Goal: Task Accomplishment & Management: Manage account settings

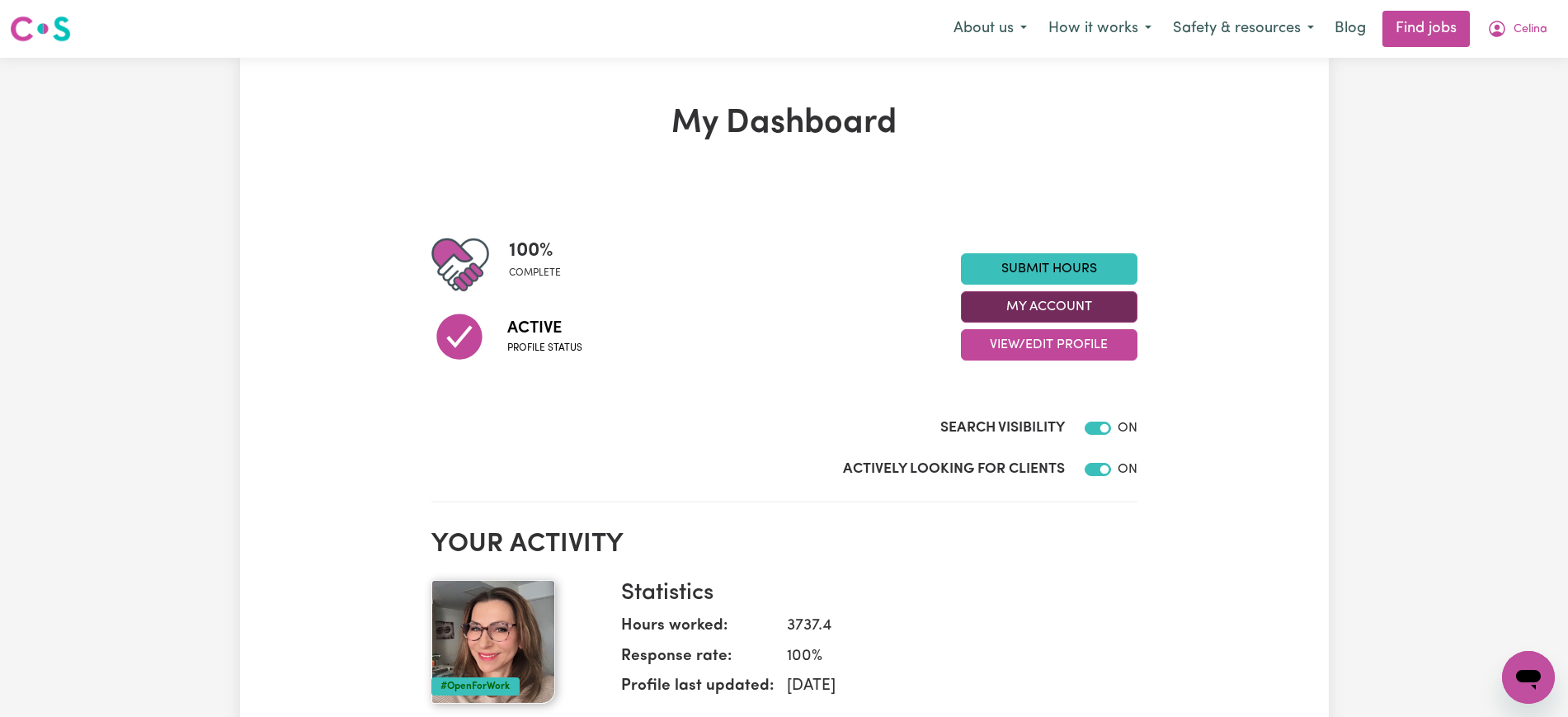
click at [1059, 309] on button "My Account" at bounding box center [1049, 307] width 177 height 31
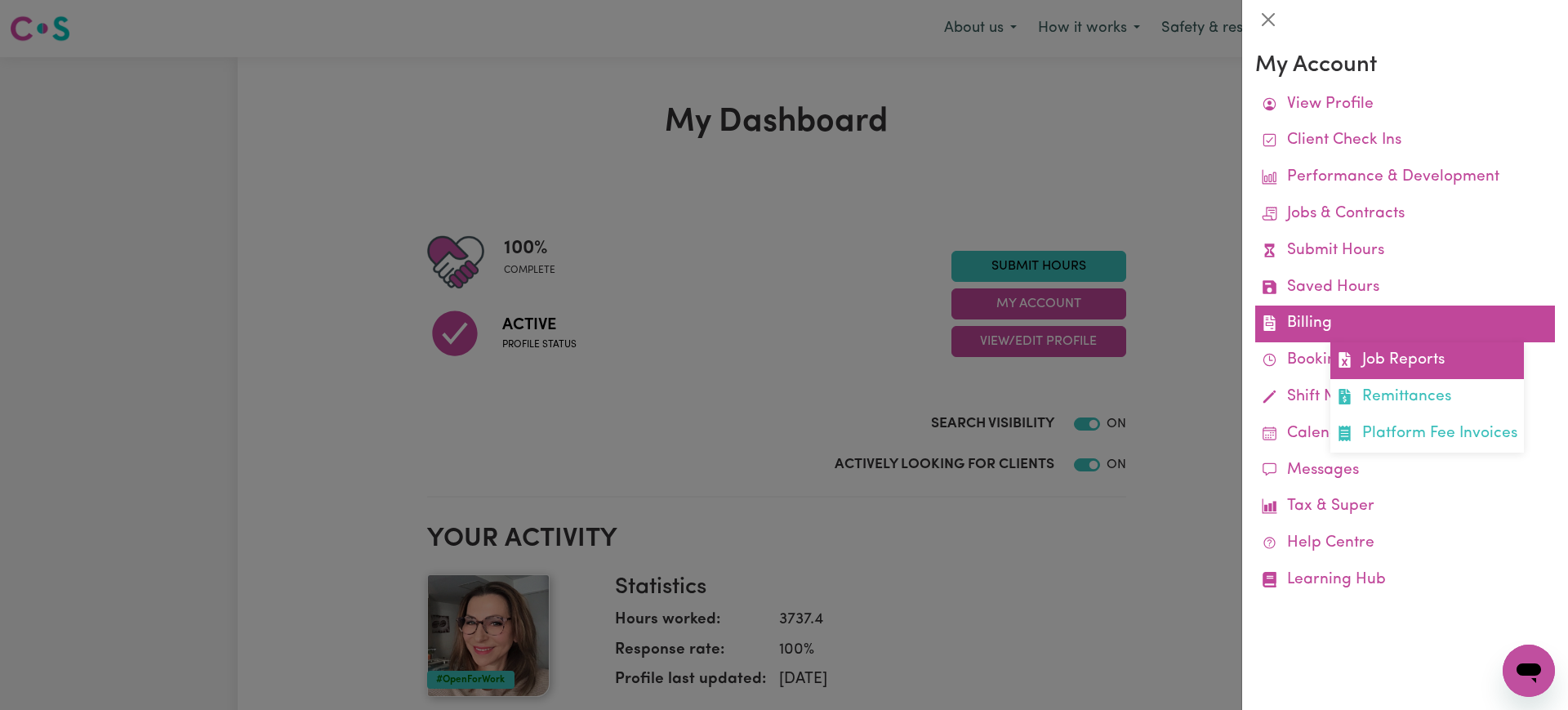
click at [1362, 358] on link "Job Reports" at bounding box center [1426, 360] width 194 height 37
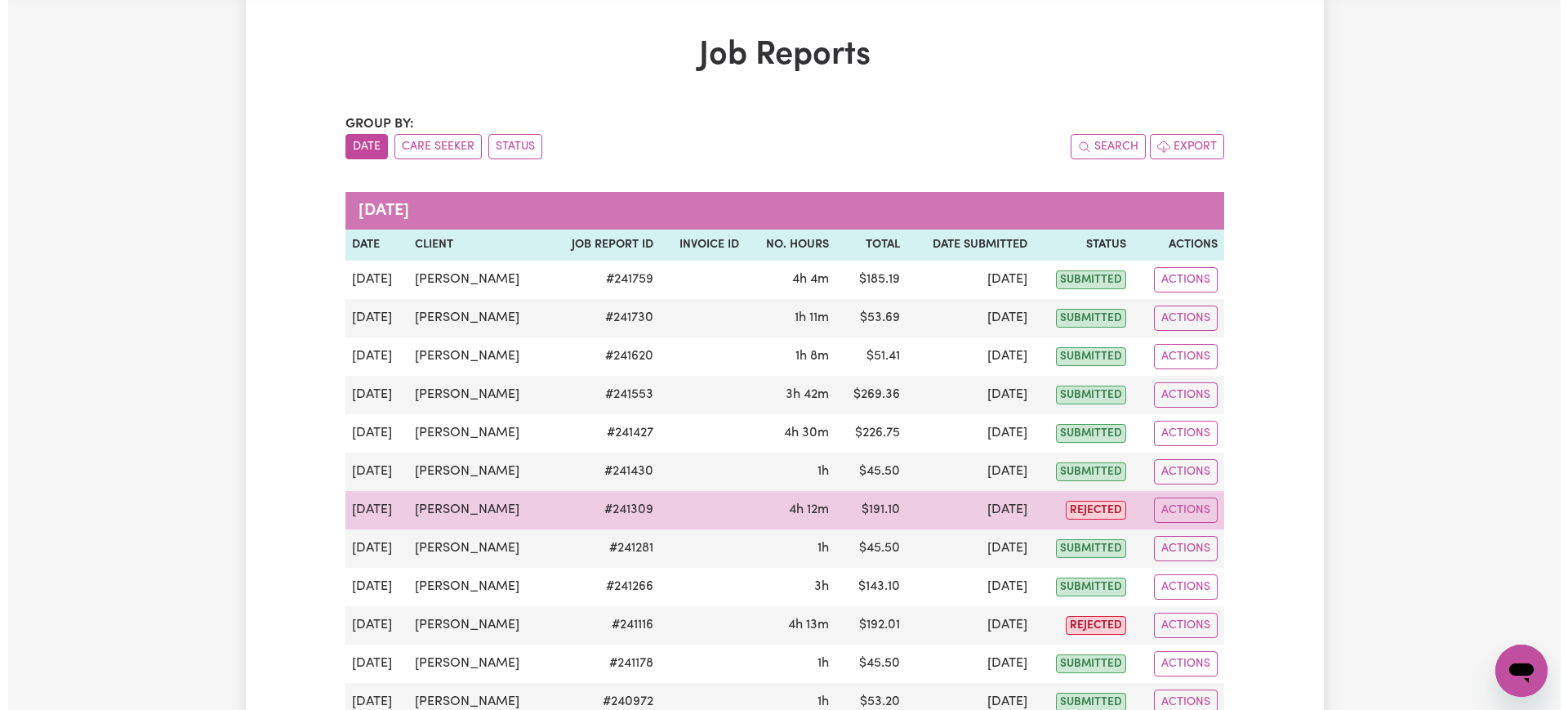
scroll to position [102, 0]
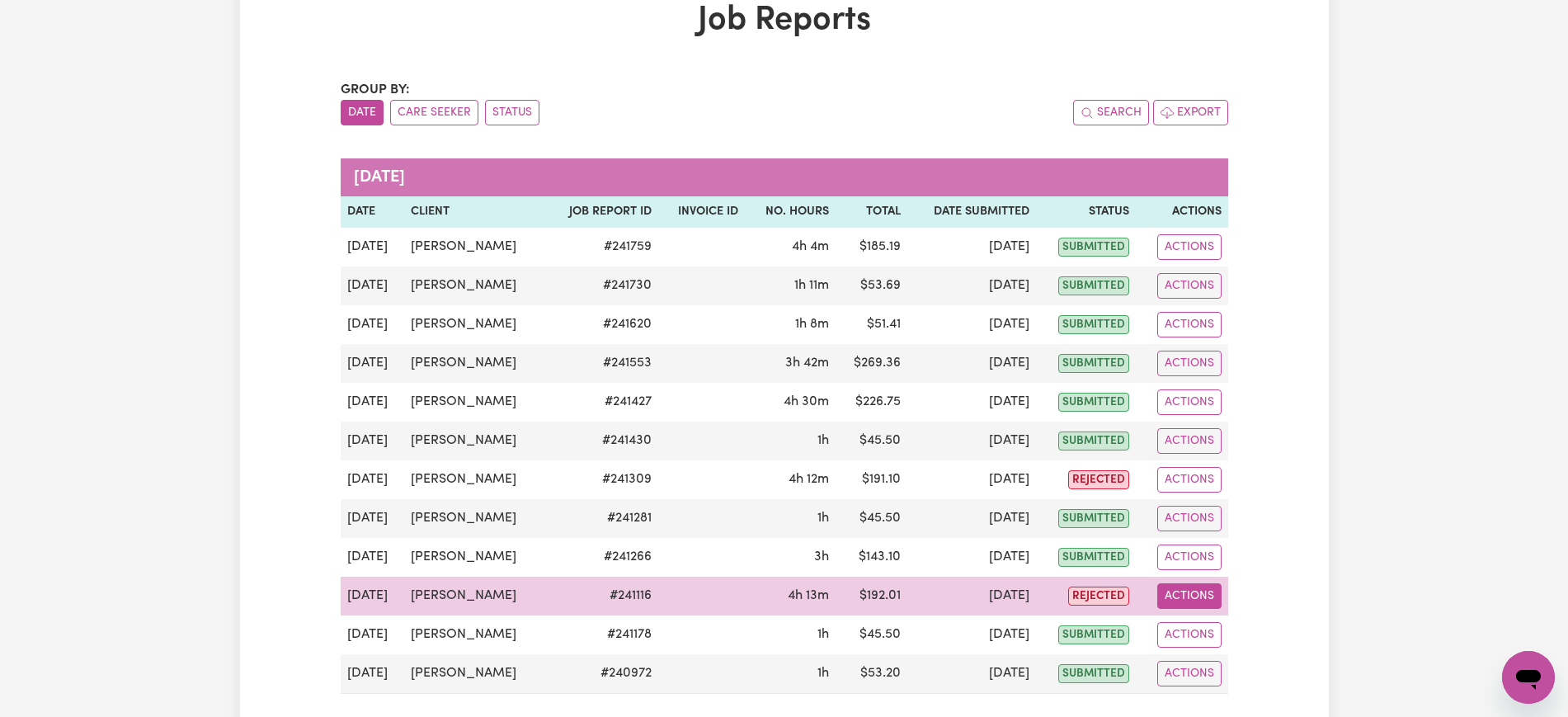
click at [1175, 604] on button "Actions" at bounding box center [1190, 596] width 65 height 26
click at [1201, 626] on link "View Job Report" at bounding box center [1230, 634] width 141 height 33
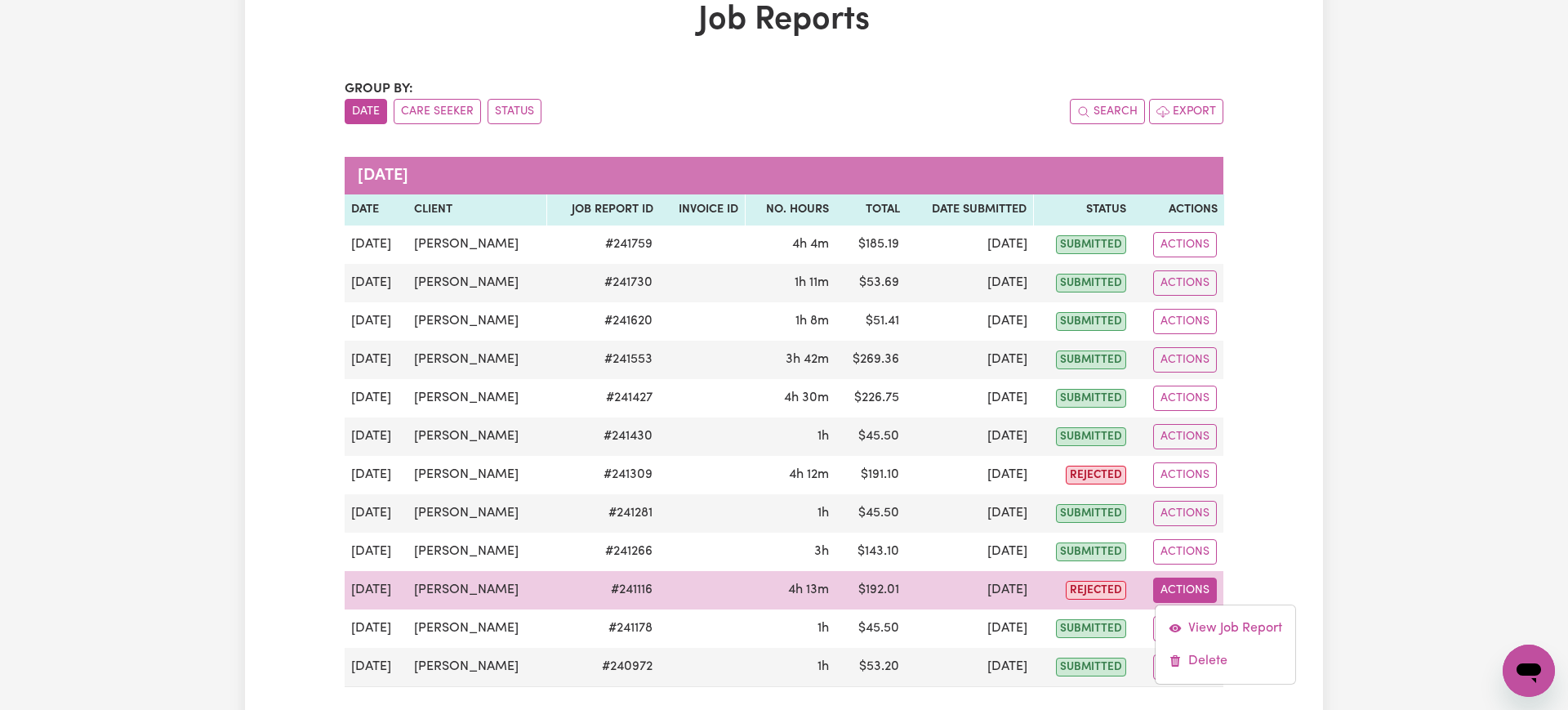
select select "pm"
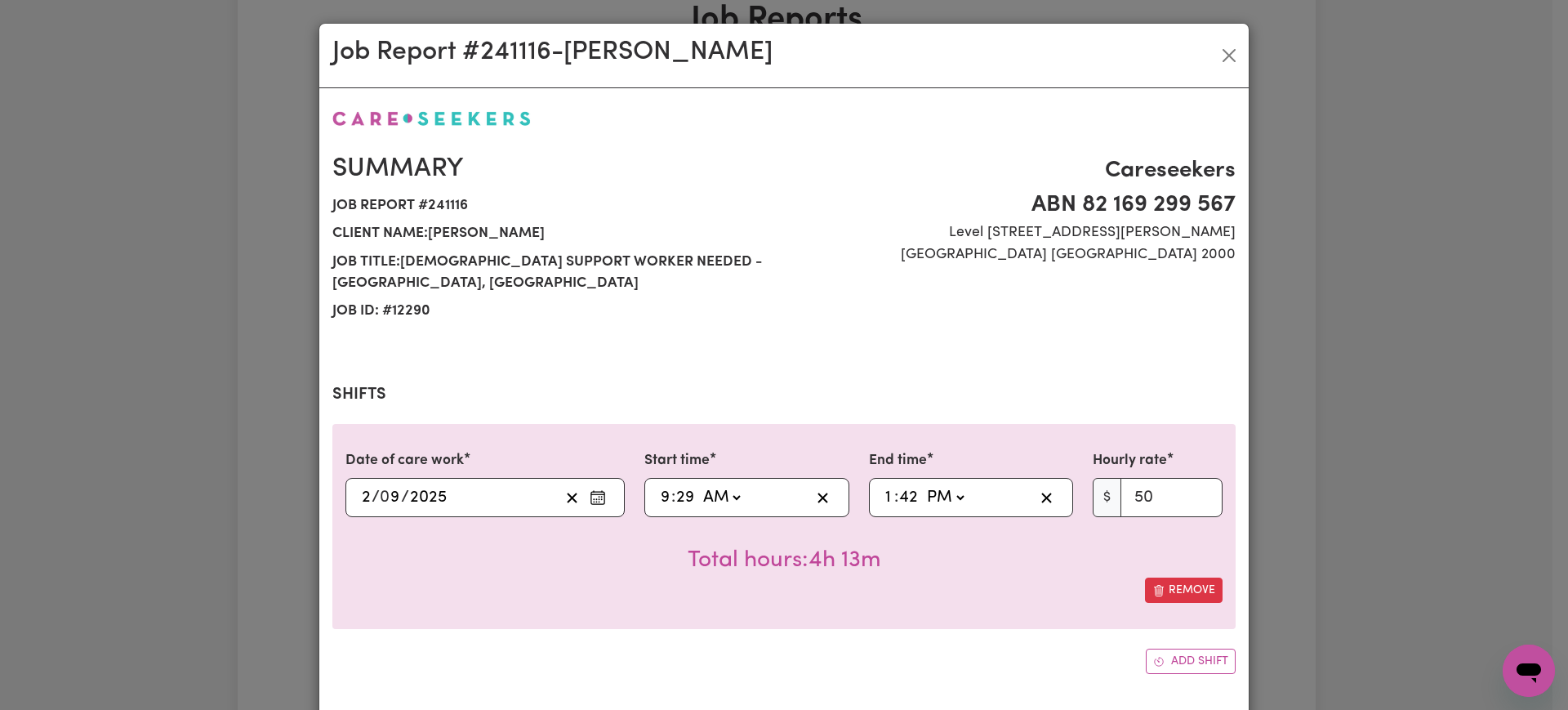
select select "50-Weekday"
click at [681, 504] on input "29" at bounding box center [685, 498] width 20 height 25
type input "09:03"
type input "3"
type input "09:30"
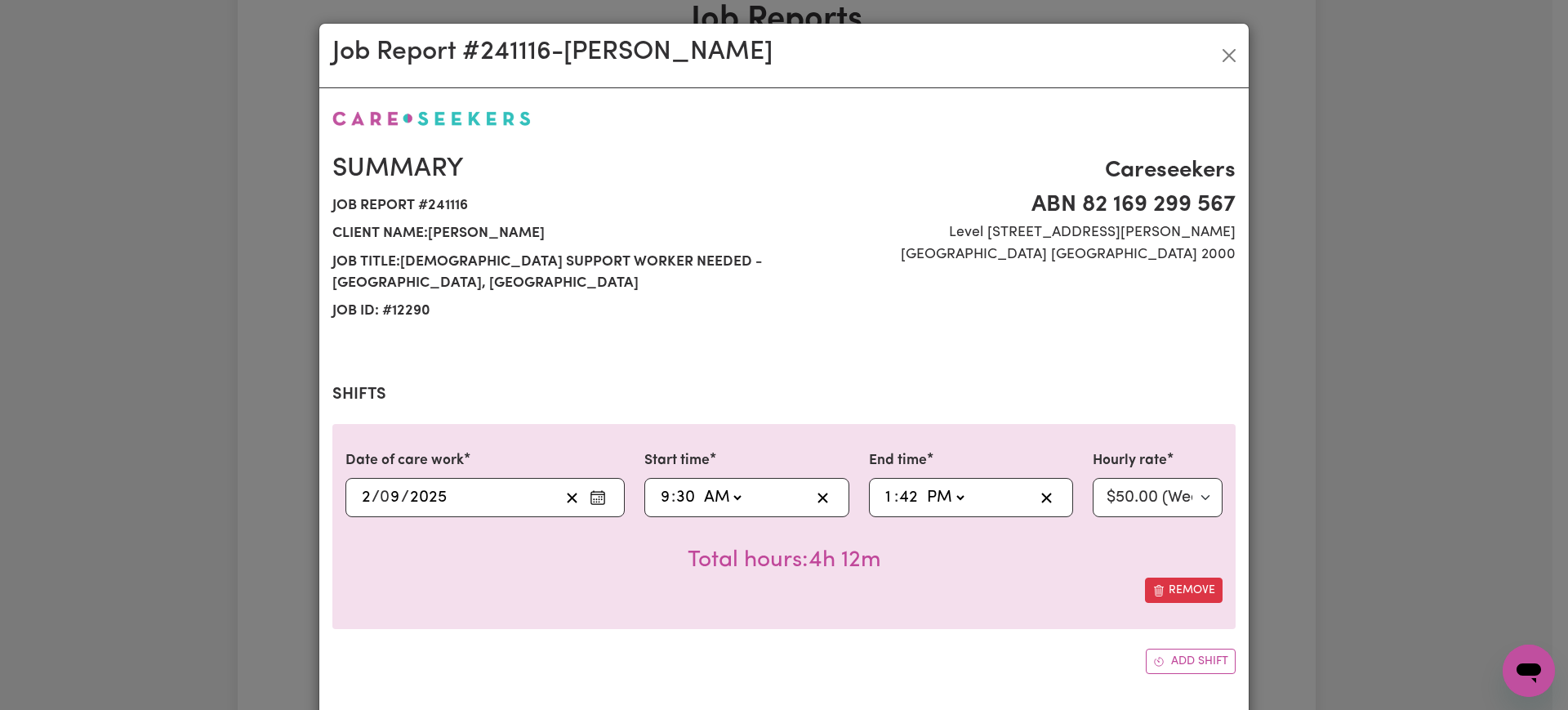
type input "30"
click at [904, 493] on input "42" at bounding box center [909, 498] width 20 height 25
type input "13:03"
type input "3"
type input "13:30"
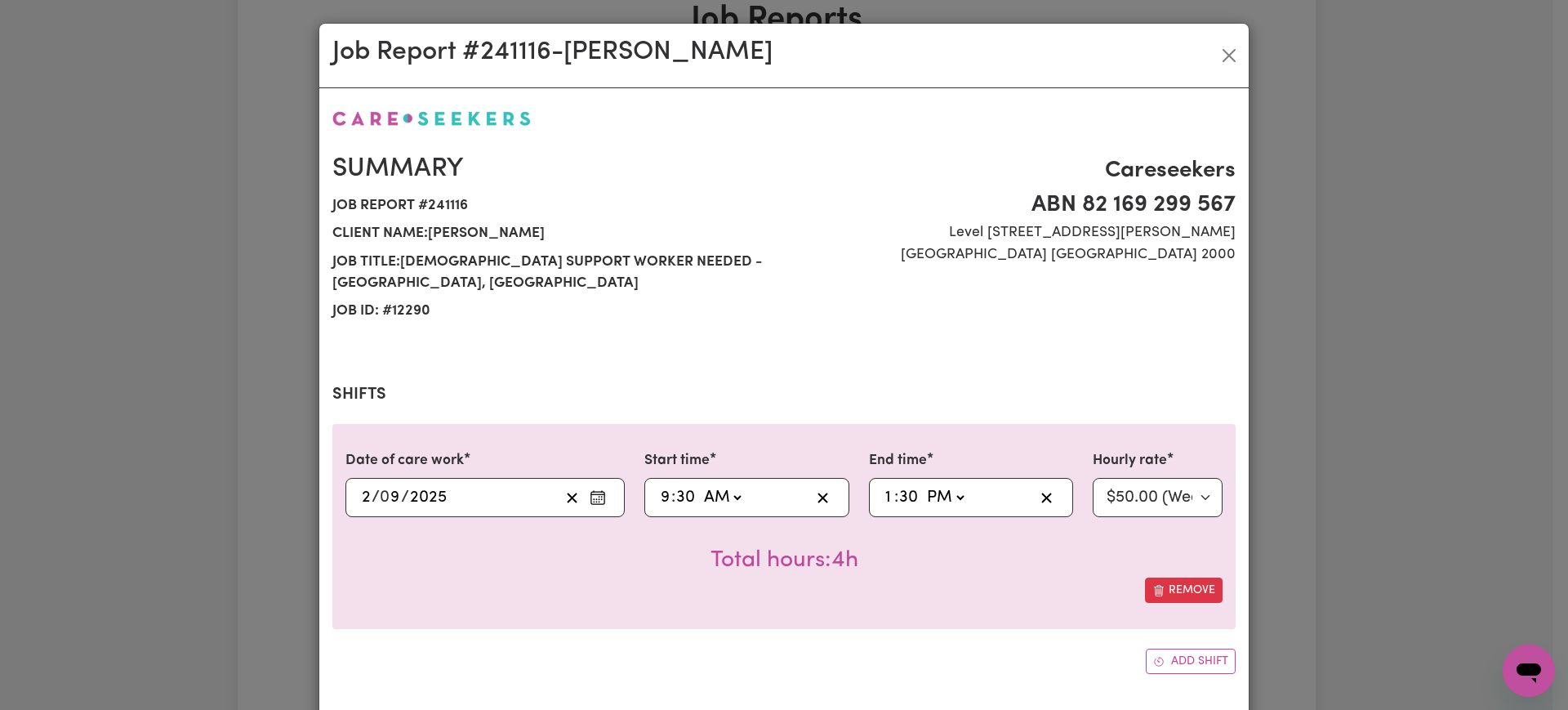
type input "30"
click at [860, 585] on div "Remove" at bounding box center [784, 591] width 877 height 26
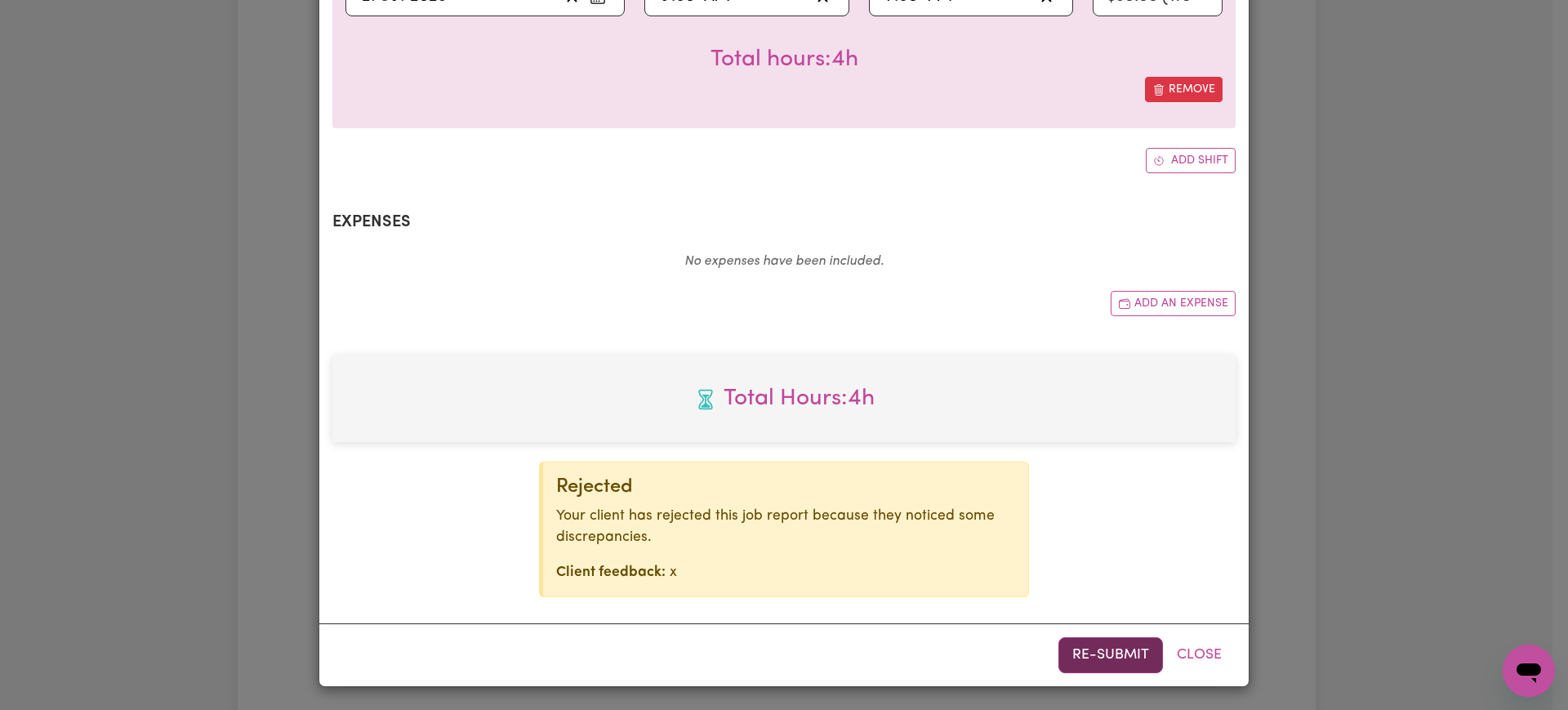
click at [1111, 638] on button "Re-submit" at bounding box center [1110, 655] width 105 height 36
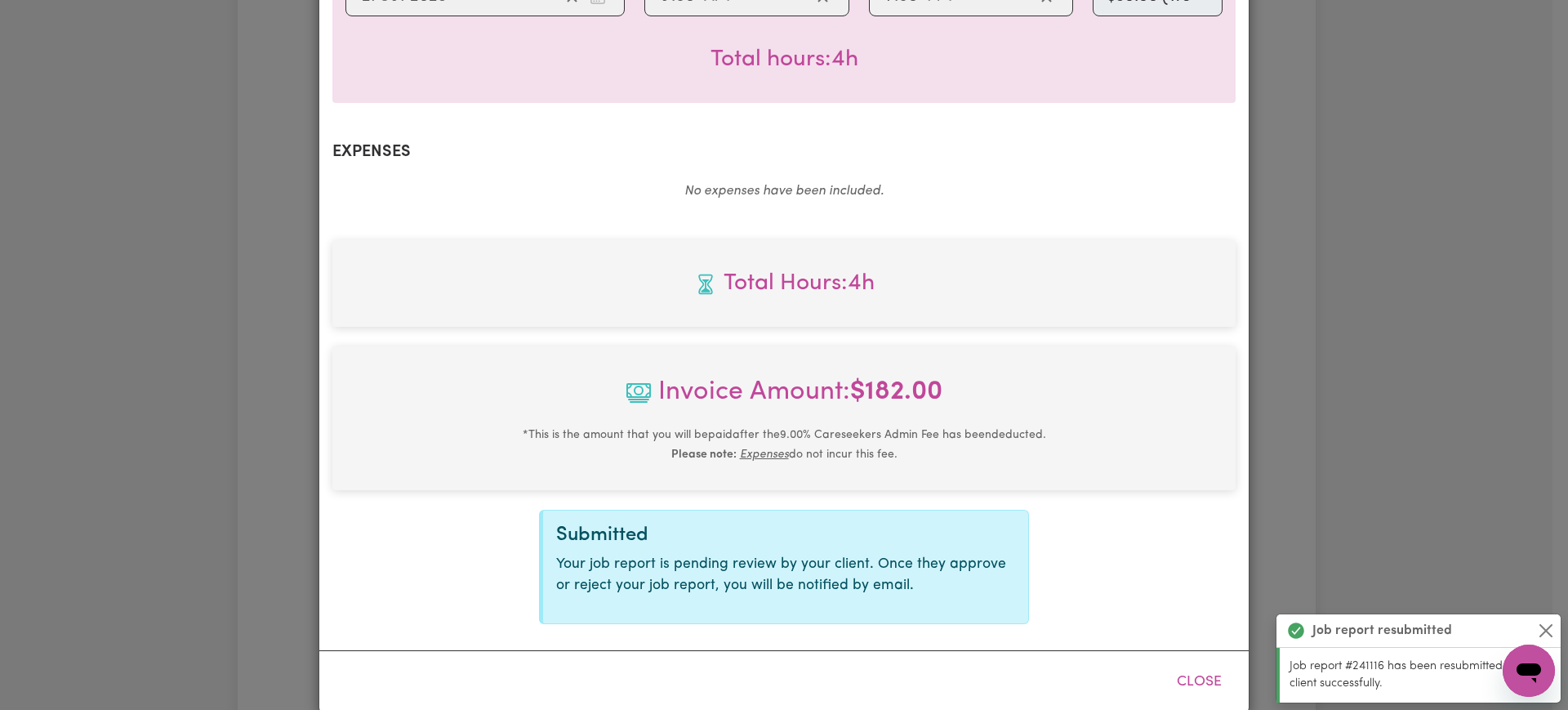
click at [1377, 274] on div "Job Report # 241116 - [PERSON_NAME] Summary Job report # 241116 Client name: [P…" at bounding box center [784, 355] width 1568 height 710
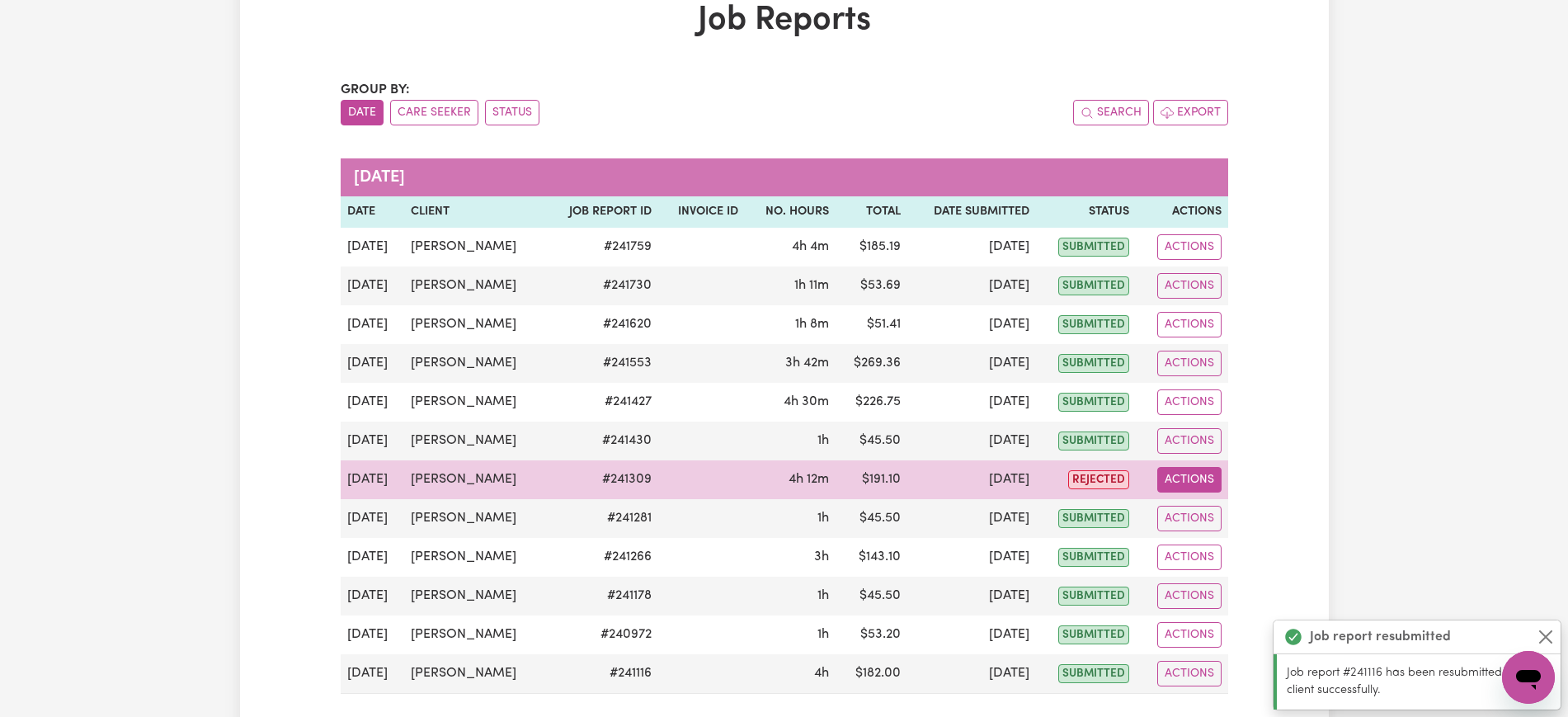
click at [1194, 480] on button "Actions" at bounding box center [1190, 480] width 65 height 26
click at [1208, 510] on link "View Job Report" at bounding box center [1230, 518] width 141 height 33
select select "pm"
select select "50-Weekday"
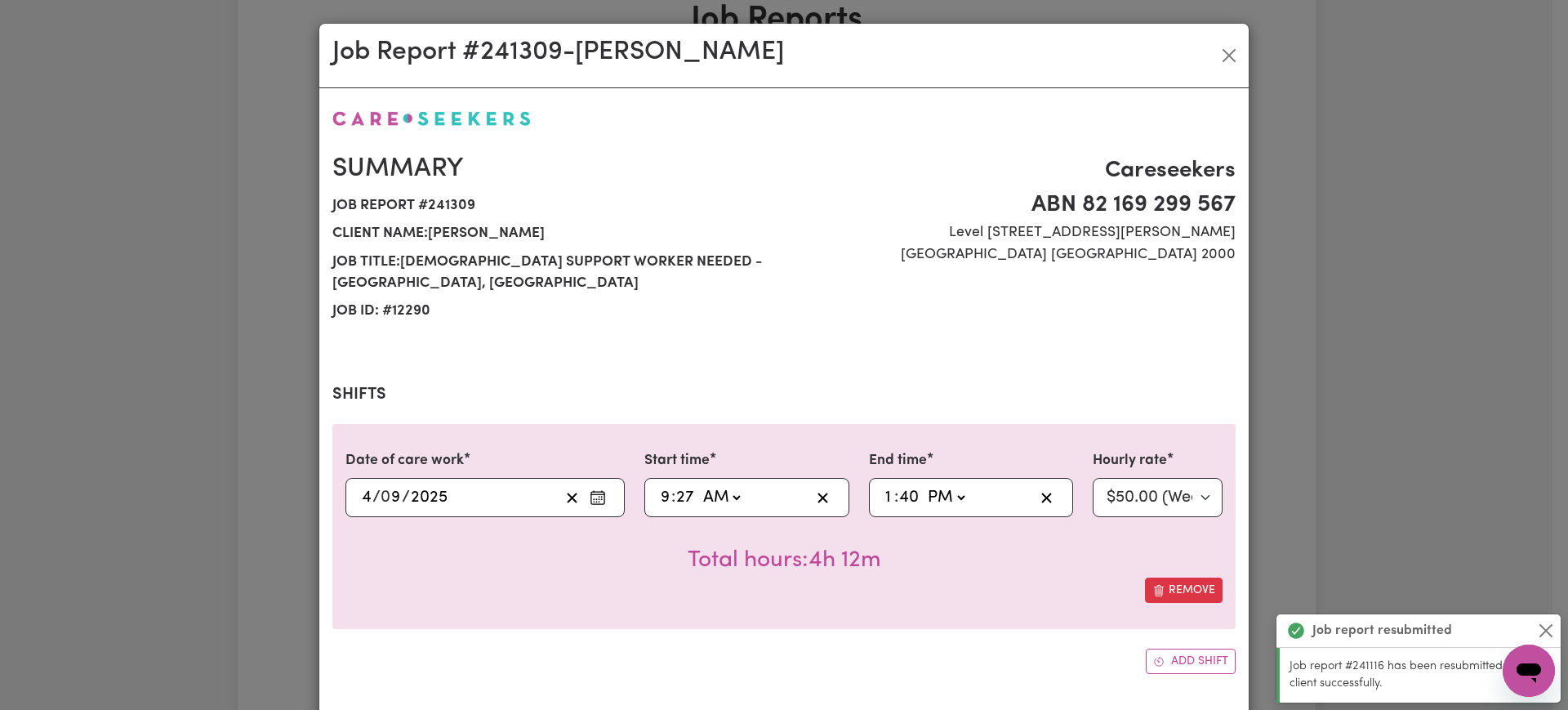
click at [682, 490] on input "27" at bounding box center [685, 498] width 20 height 25
type input "09:03"
type input "3"
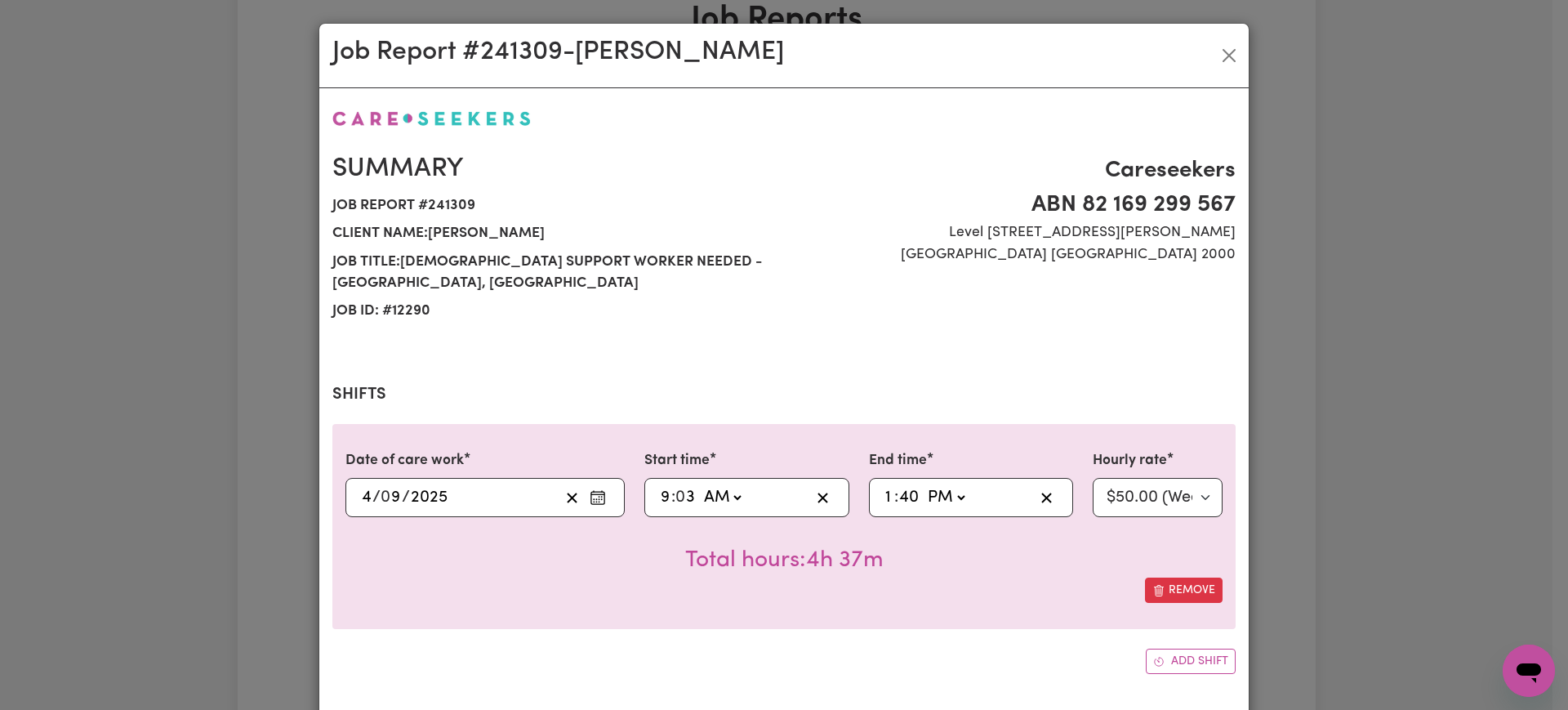
type input "09:30"
type input "30"
click at [902, 495] on input "40" at bounding box center [909, 498] width 21 height 25
type input "13:03"
type input "3"
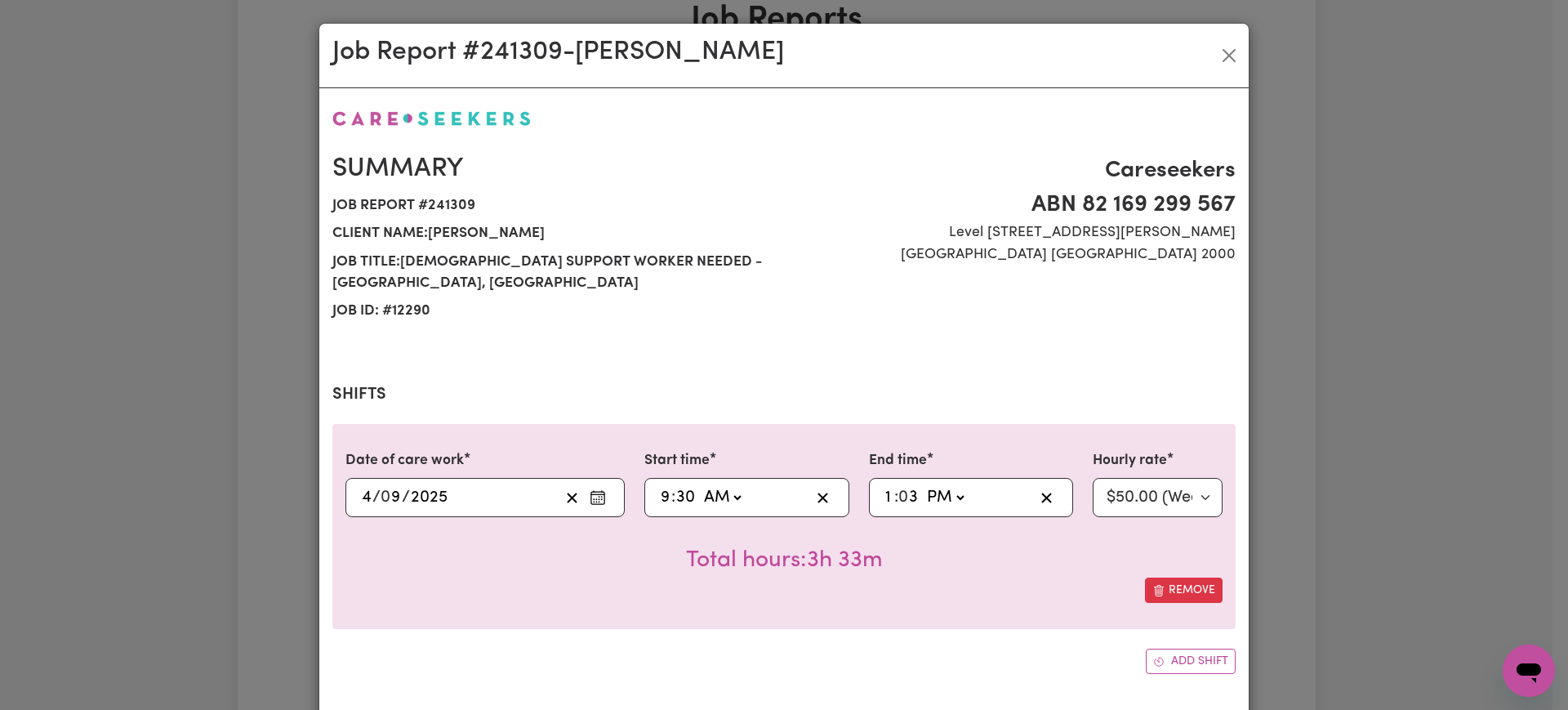
type input "13:30"
type input "30"
click at [786, 597] on div "Remove" at bounding box center [784, 591] width 877 height 26
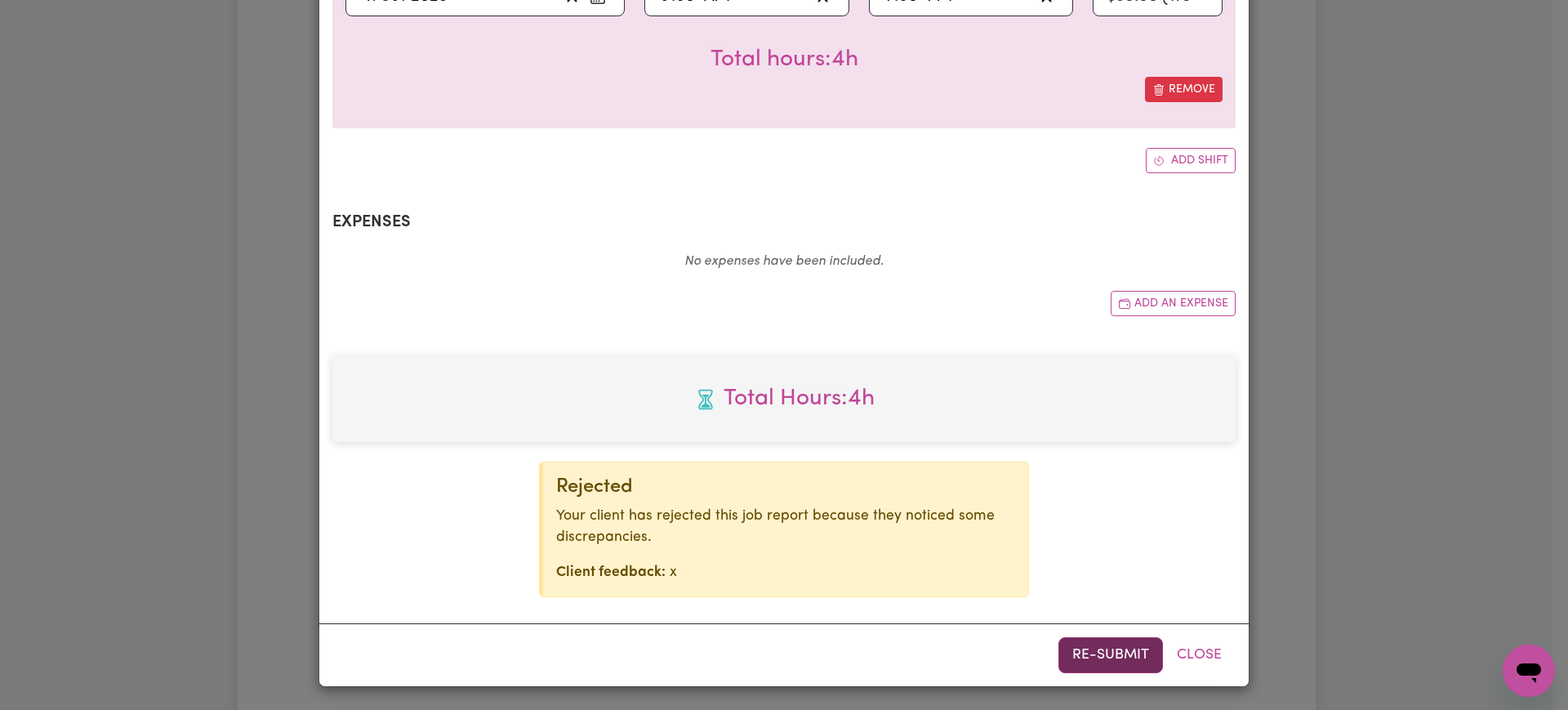
click at [1074, 655] on button "Re-submit" at bounding box center [1110, 655] width 105 height 36
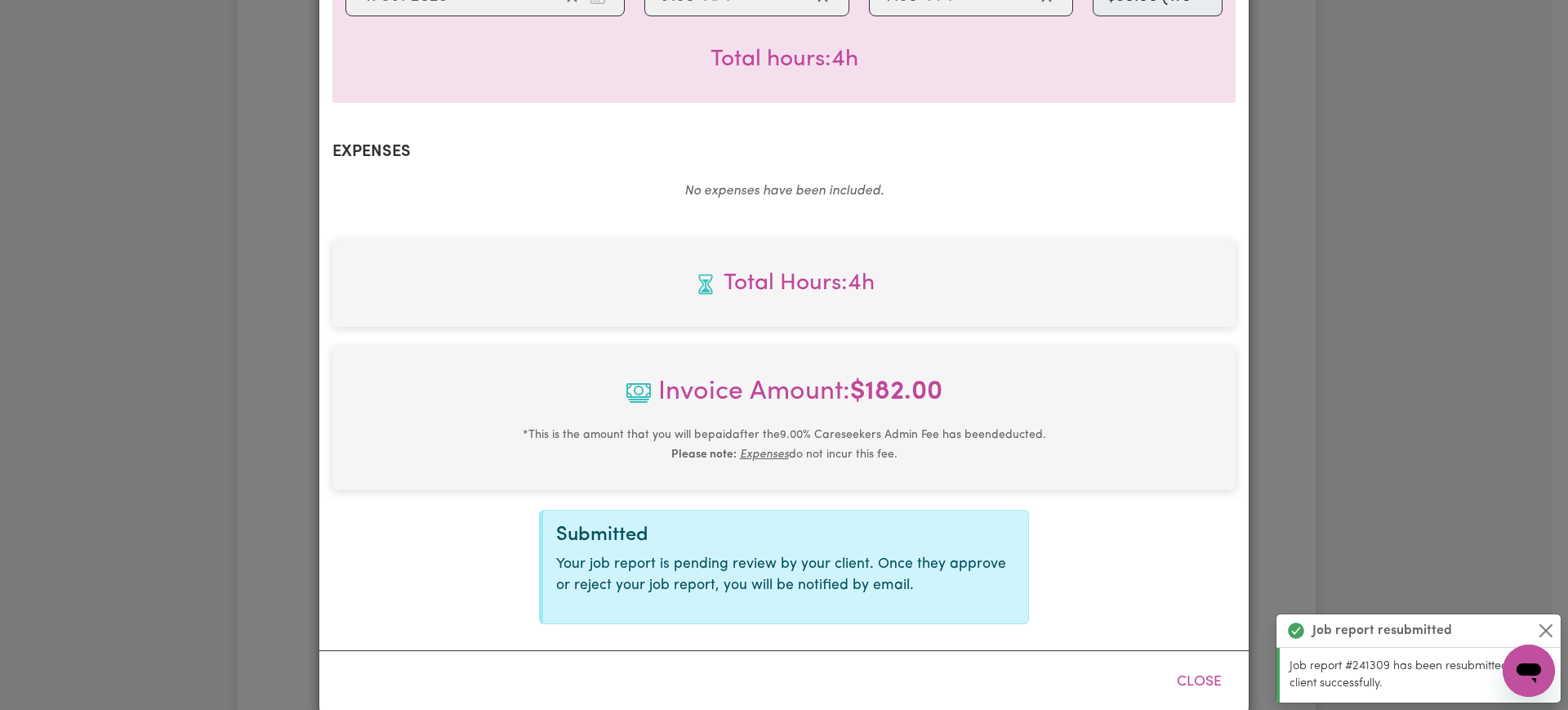
click at [1434, 297] on div "Job Report # 241309 - [PERSON_NAME] Summary Job report # 241309 Client name: [P…" at bounding box center [784, 355] width 1568 height 710
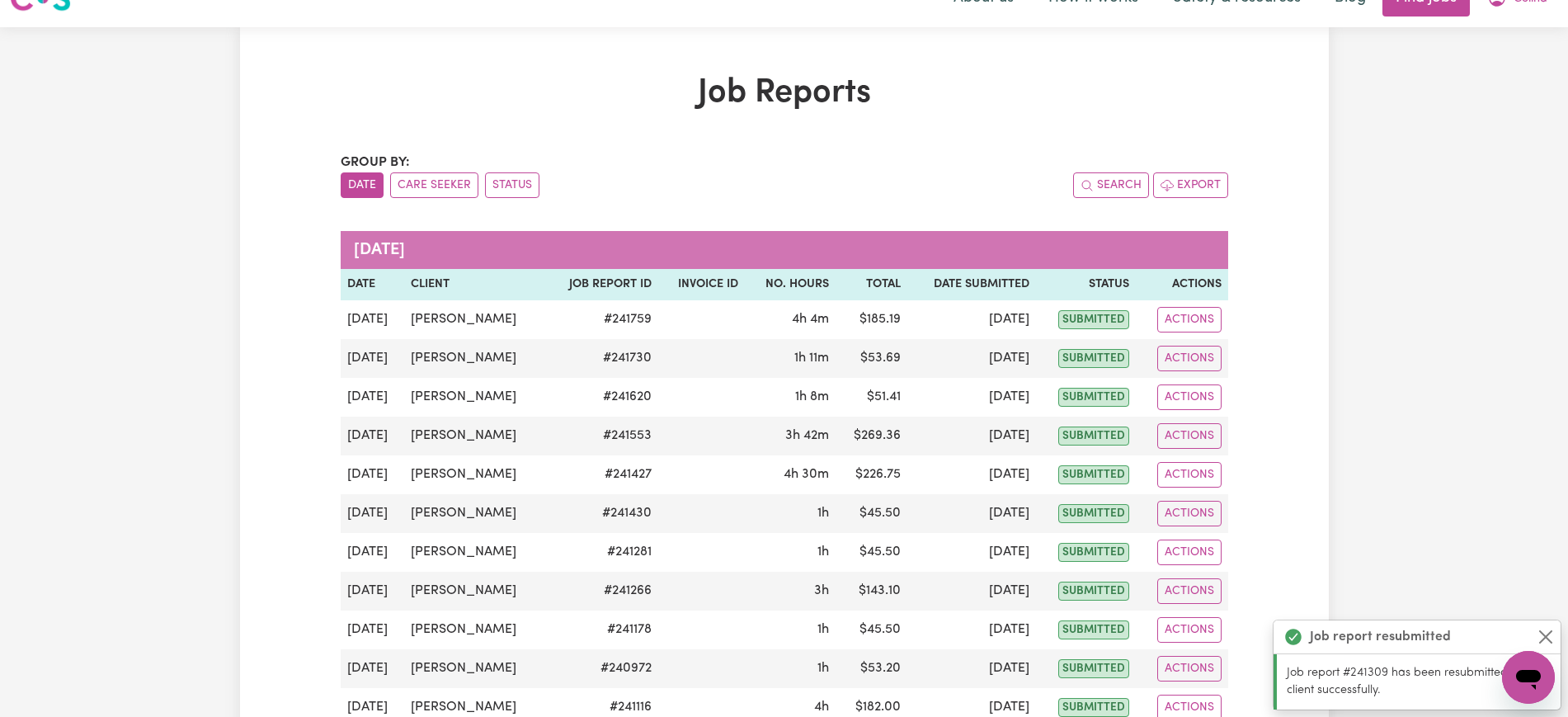
scroll to position [0, 0]
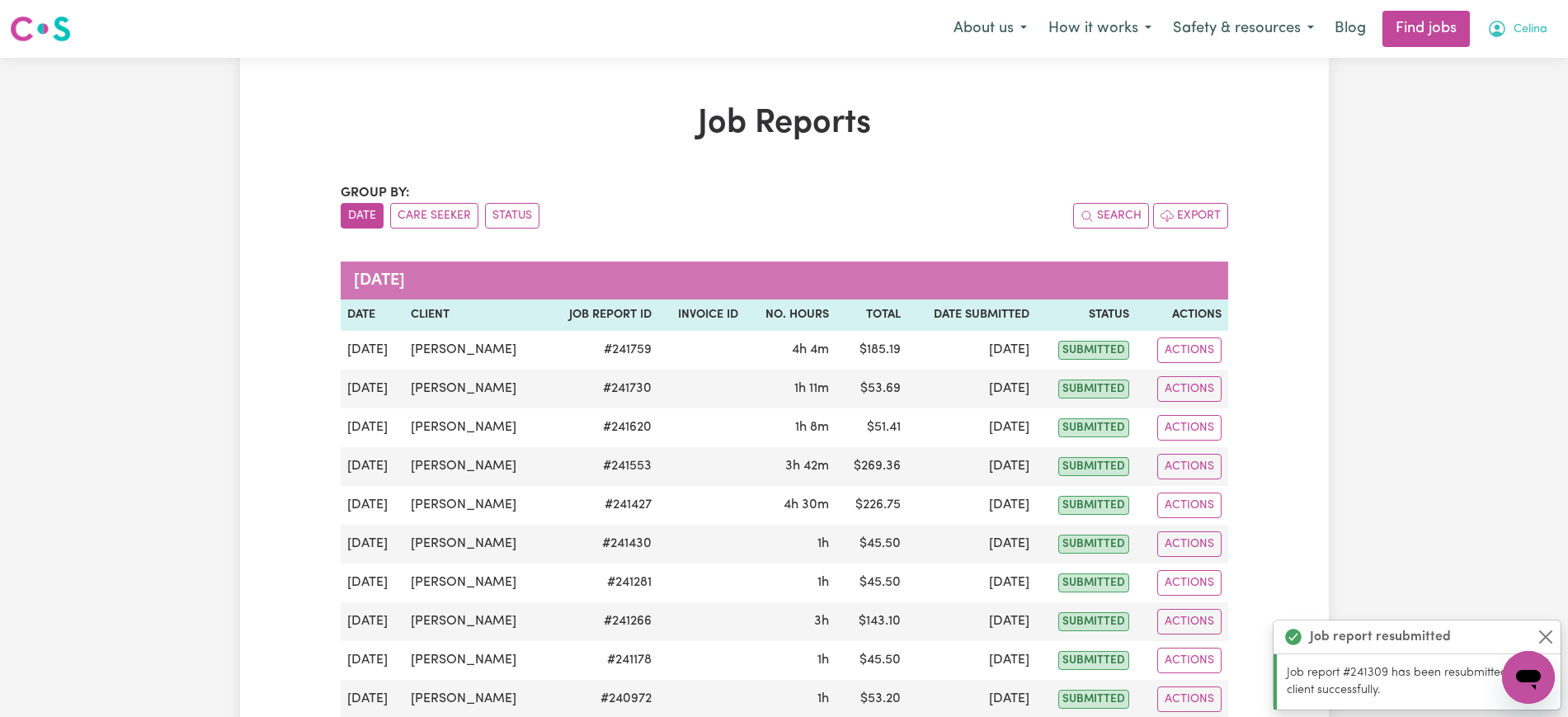
click at [1491, 23] on icon "My Account" at bounding box center [1497, 28] width 20 height 20
click at [1481, 127] on link "Logout" at bounding box center [1492, 126] width 130 height 31
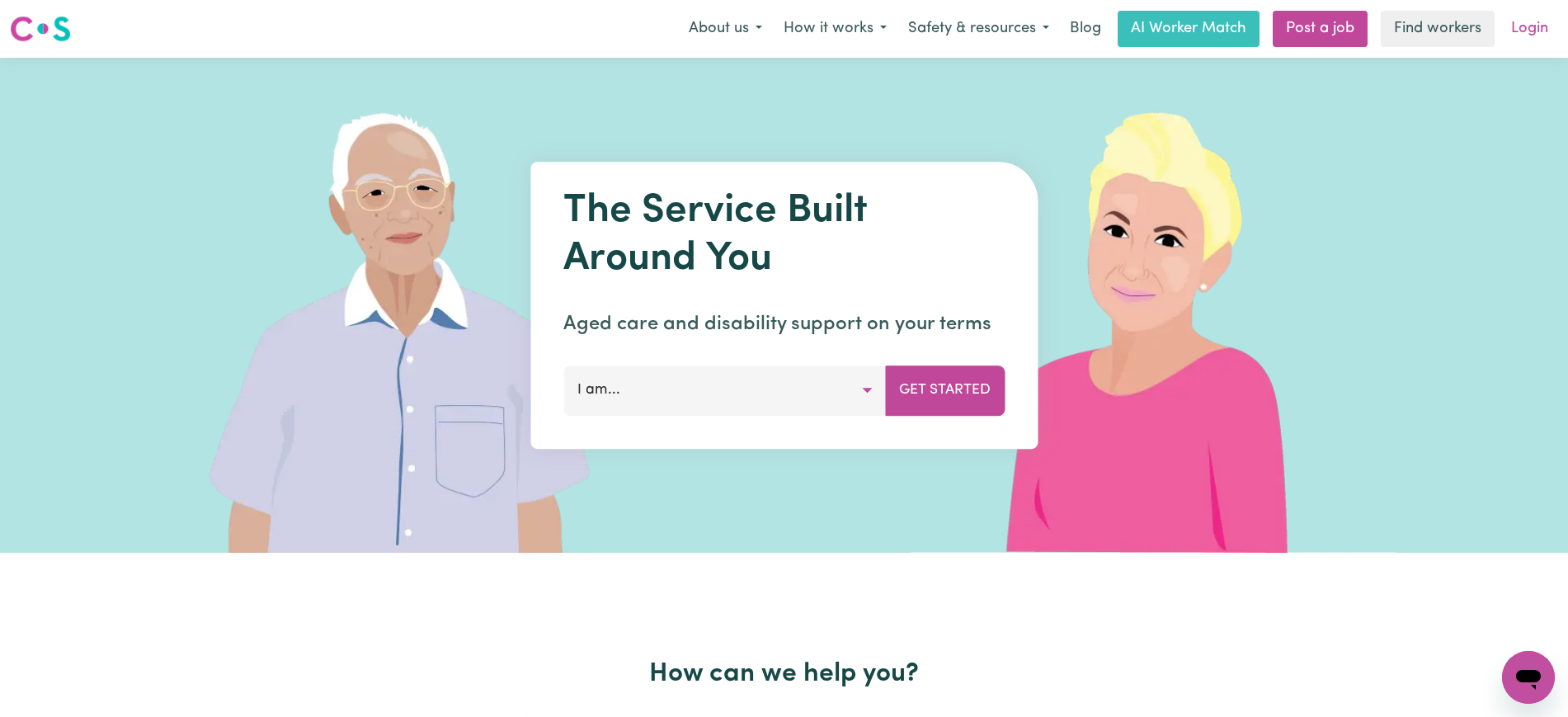
click at [1509, 32] on link "Login" at bounding box center [1530, 28] width 57 height 36
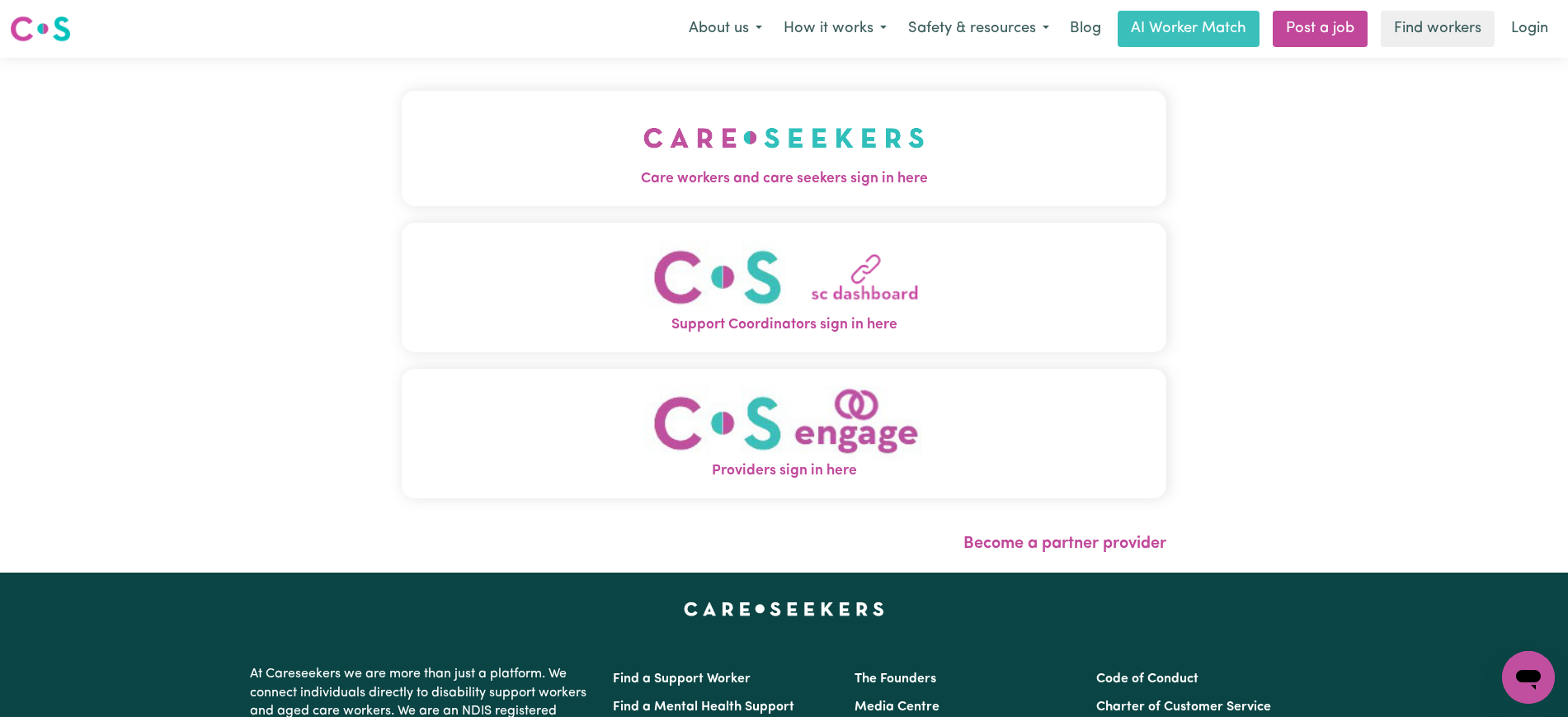
click at [939, 160] on button "Care workers and care seekers sign in here" at bounding box center [784, 148] width 765 height 115
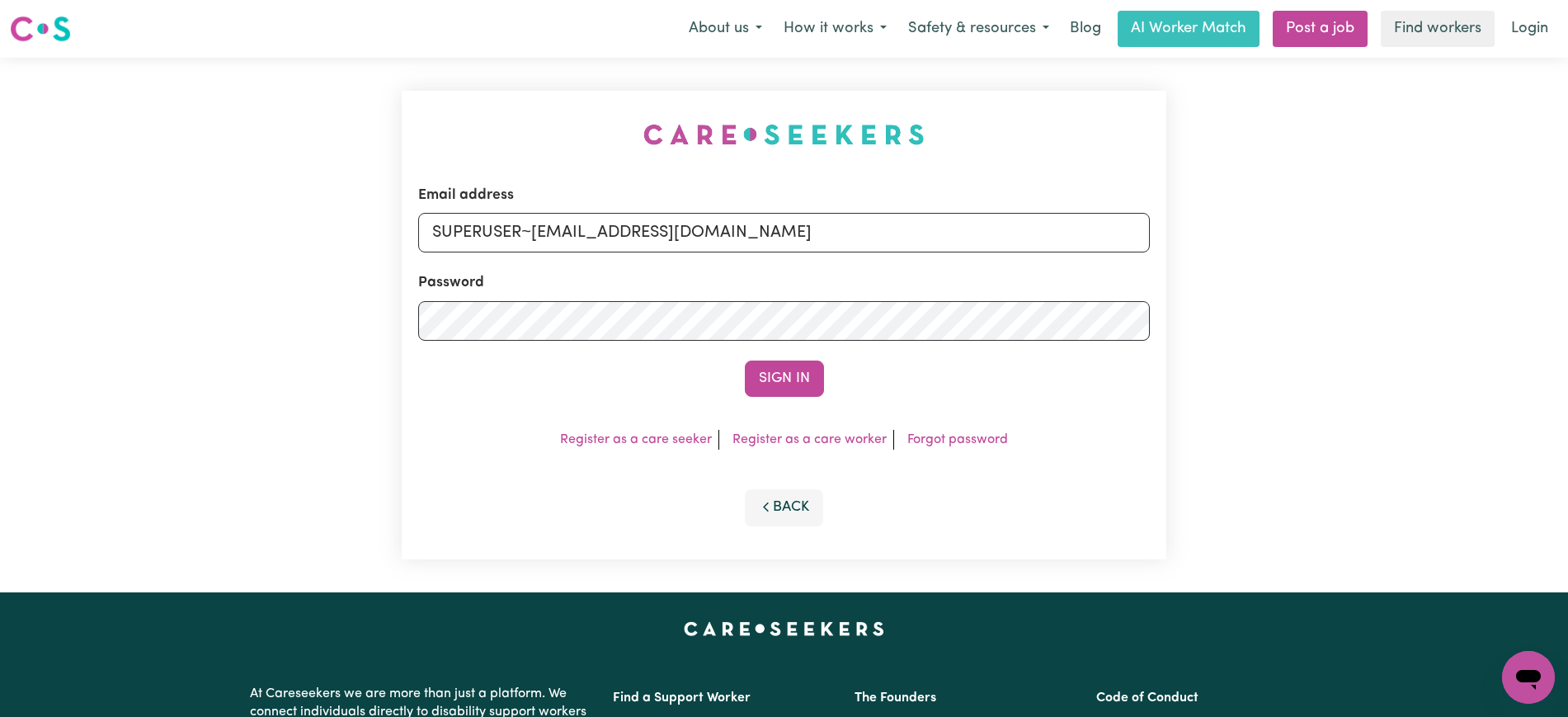
click at [450, 104] on div "Email address SUPERUSER~[EMAIL_ADDRESS][DOMAIN_NAME] Password Sign In Register …" at bounding box center [784, 325] width 784 height 534
drag, startPoint x: 536, startPoint y: 238, endPoint x: 1544, endPoint y: 358, distance: 1015.1
click at [1544, 358] on div "Email address SUPERUSER~[EMAIL_ADDRESS][DOMAIN_NAME] Password Sign In Register …" at bounding box center [784, 325] width 1568 height 534
type input "[EMAIL_ADDRESS][DOMAIN_NAME]"
click at [745, 360] on button "Sign In" at bounding box center [784, 378] width 79 height 36
